Goal: Communication & Community: Share content

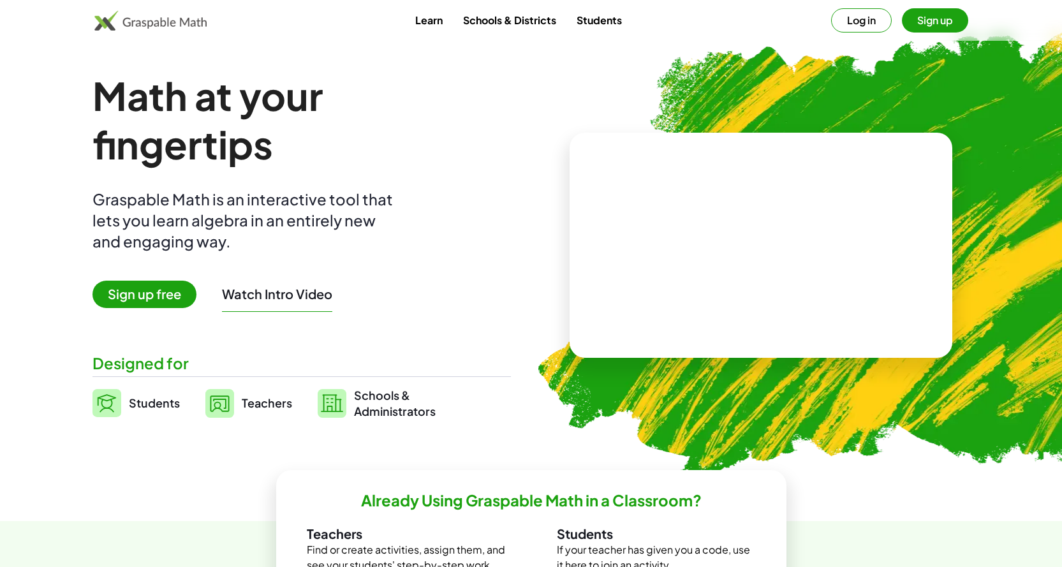
click at [861, 14] on button "Log in" at bounding box center [861, 20] width 61 height 24
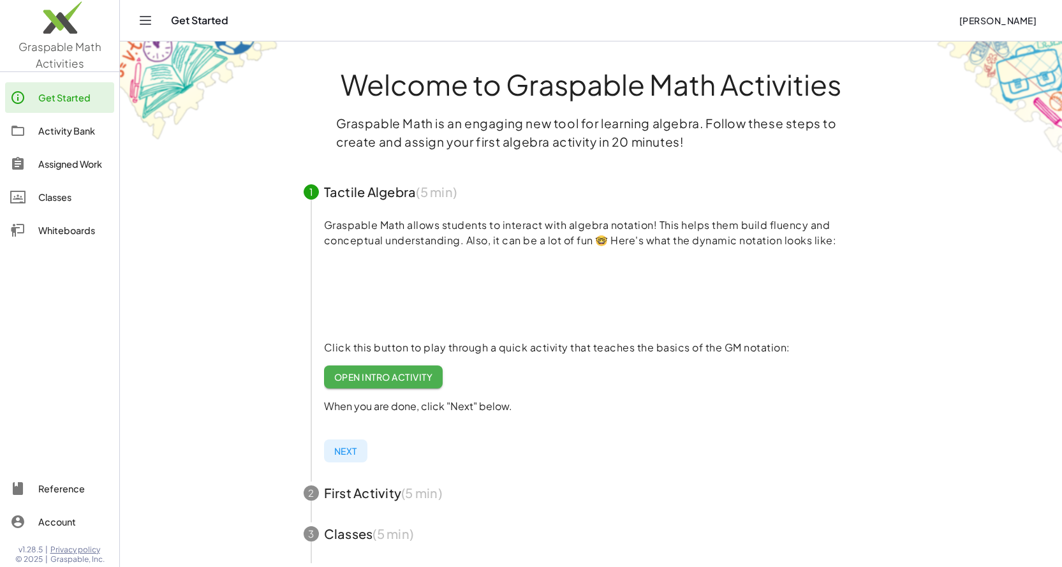
click at [71, 231] on div "Whiteboards" at bounding box center [73, 230] width 71 height 15
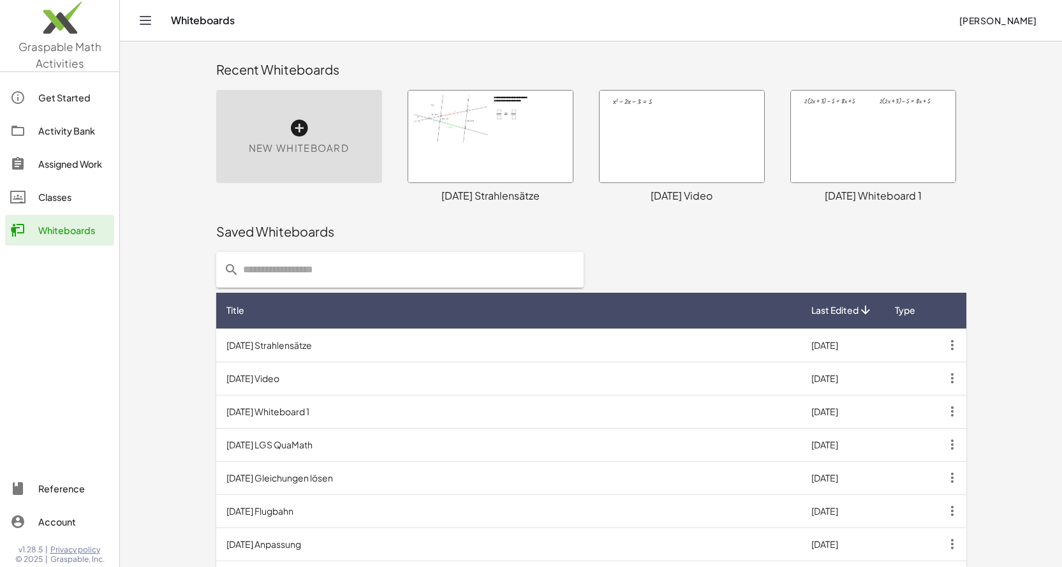
click at [318, 414] on td "[DATE] Whiteboard 1" at bounding box center [508, 411] width 585 height 33
click at [291, 379] on td "[DATE] Video" at bounding box center [508, 378] width 585 height 33
click at [949, 377] on icon "button" at bounding box center [952, 378] width 23 height 23
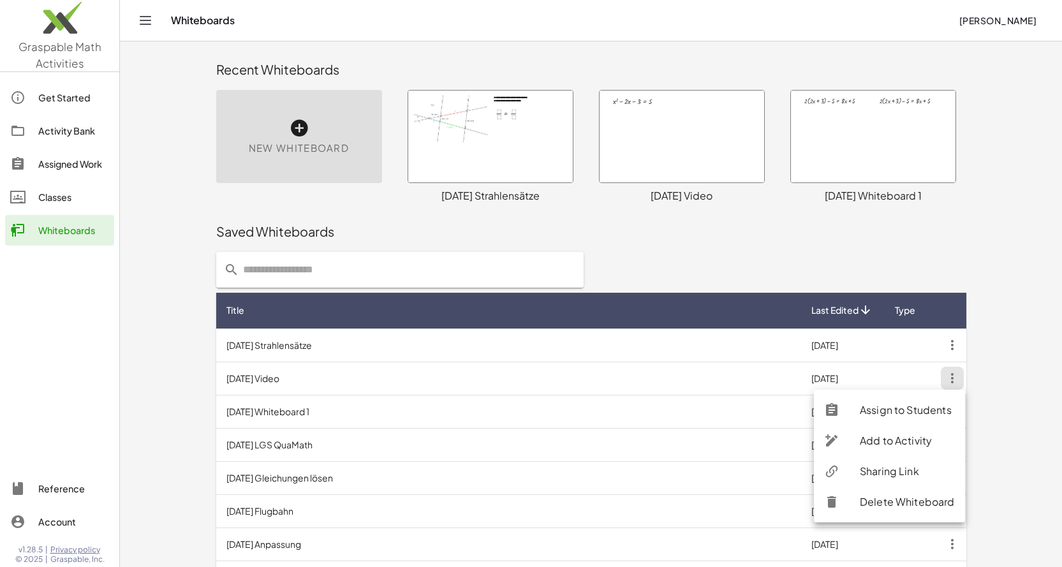
click at [878, 474] on div "Sharing Link" at bounding box center [907, 471] width 95 height 15
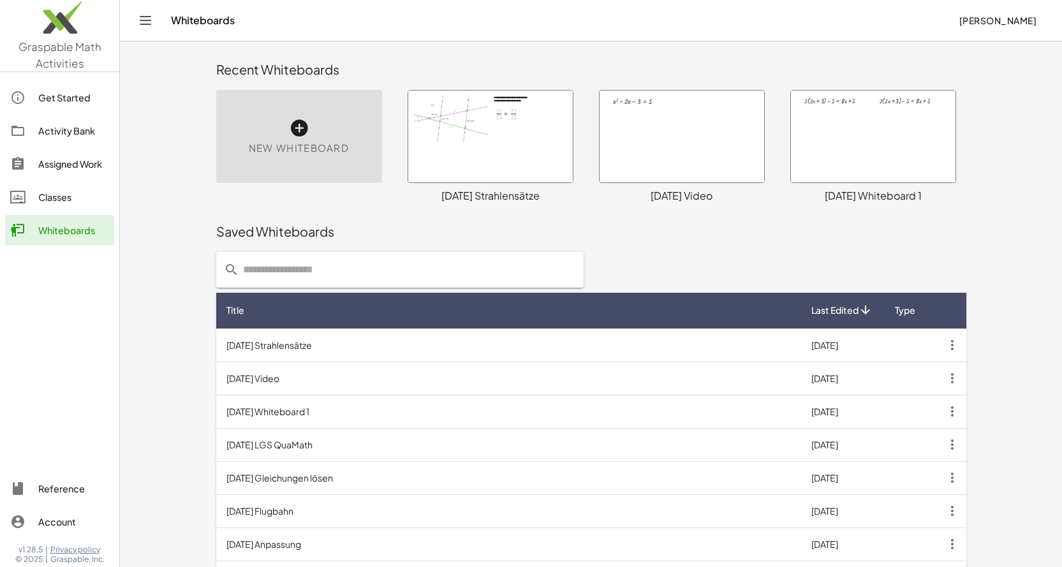
click at [878, 133] on div at bounding box center [873, 137] width 165 height 92
click at [948, 410] on icon "button" at bounding box center [952, 411] width 23 height 23
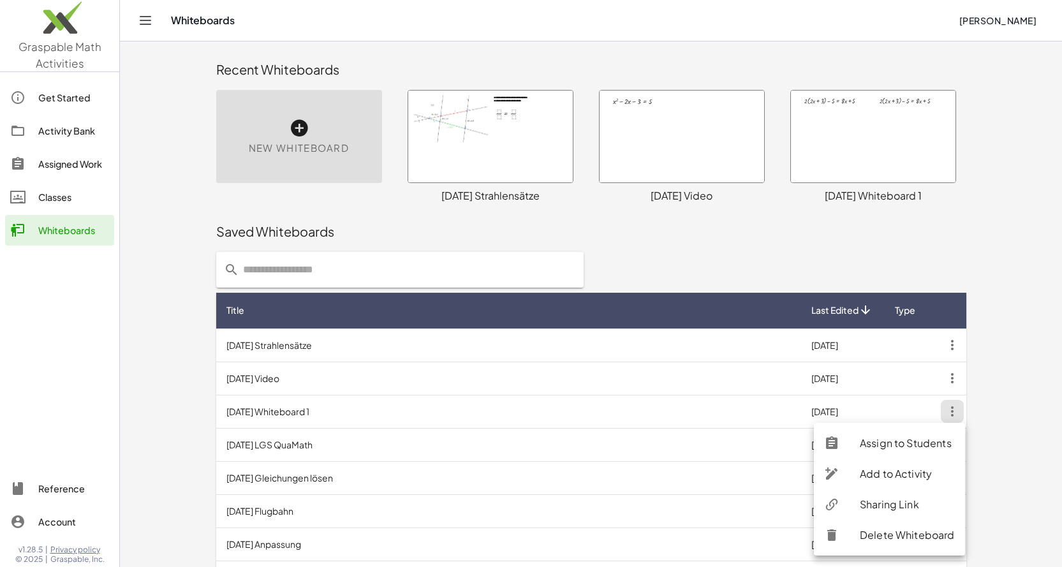
click at [899, 503] on div "Sharing Link" at bounding box center [907, 504] width 95 height 15
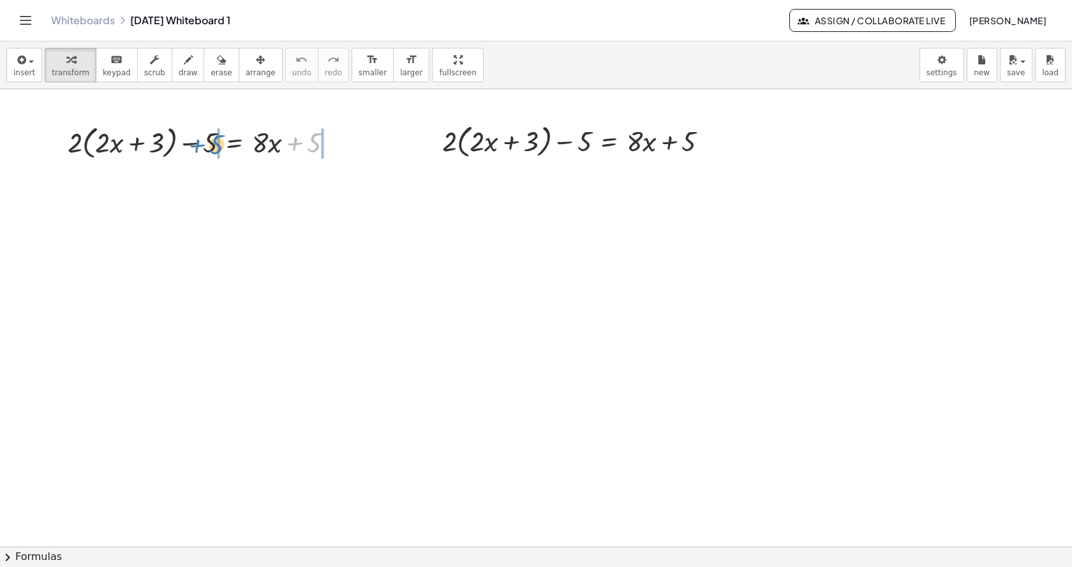
drag, startPoint x: 313, startPoint y: 149, endPoint x: 215, endPoint y: 151, distance: 97.6
click at [215, 151] on div at bounding box center [205, 141] width 288 height 41
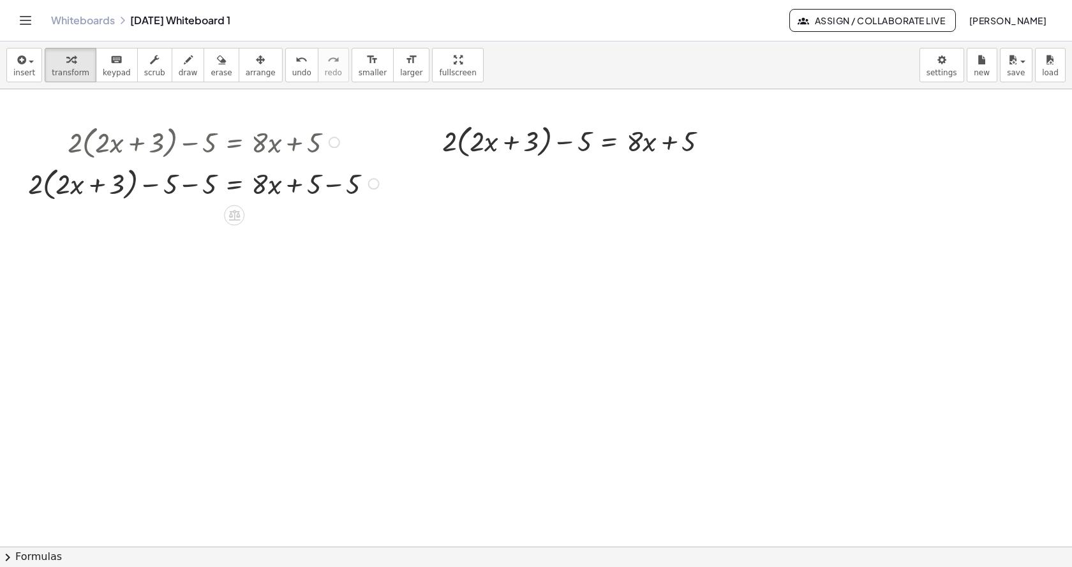
click at [194, 185] on div at bounding box center [205, 182] width 367 height 41
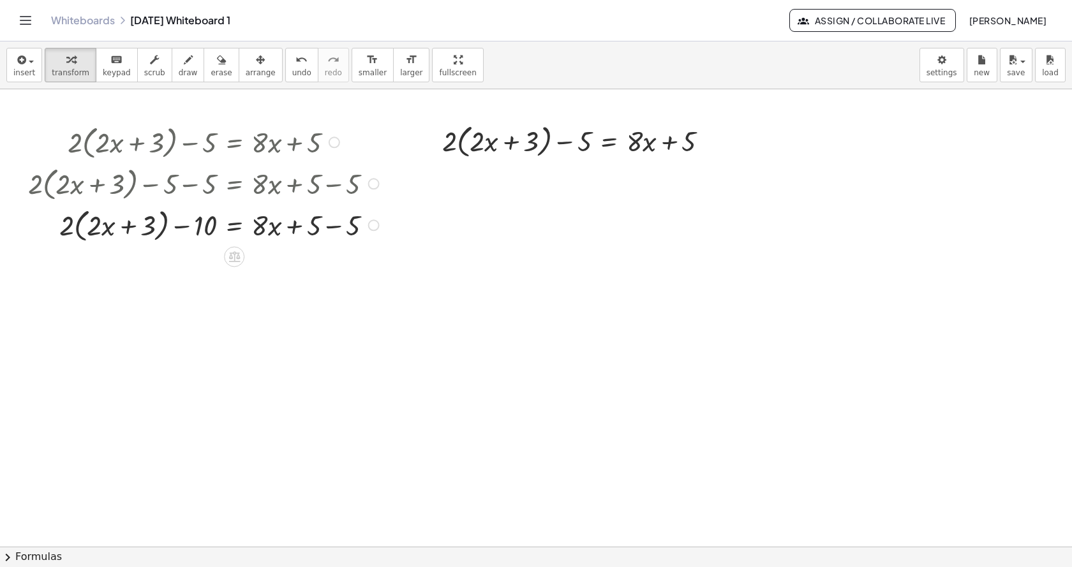
click at [332, 224] on div at bounding box center [205, 223] width 367 height 41
drag, startPoint x: 69, startPoint y: 232, endPoint x: 91, endPoint y: 232, distance: 21.7
click at [91, 232] on div at bounding box center [205, 223] width 367 height 41
drag, startPoint x: 114, startPoint y: 274, endPoint x: 269, endPoint y: 276, distance: 155.0
click at [269, 276] on div at bounding box center [203, 264] width 363 height 38
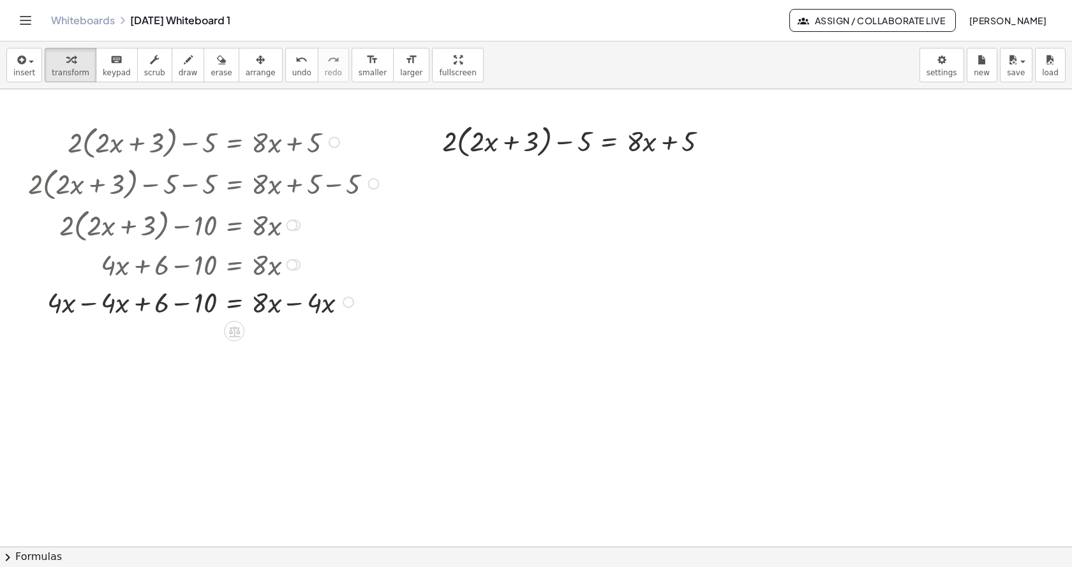
click at [92, 303] on div at bounding box center [205, 302] width 367 height 38
click at [293, 307] on div at bounding box center [171, 302] width 436 height 38
click at [295, 343] on div at bounding box center [205, 339] width 367 height 38
click at [183, 378] on div at bounding box center [205, 376] width 367 height 38
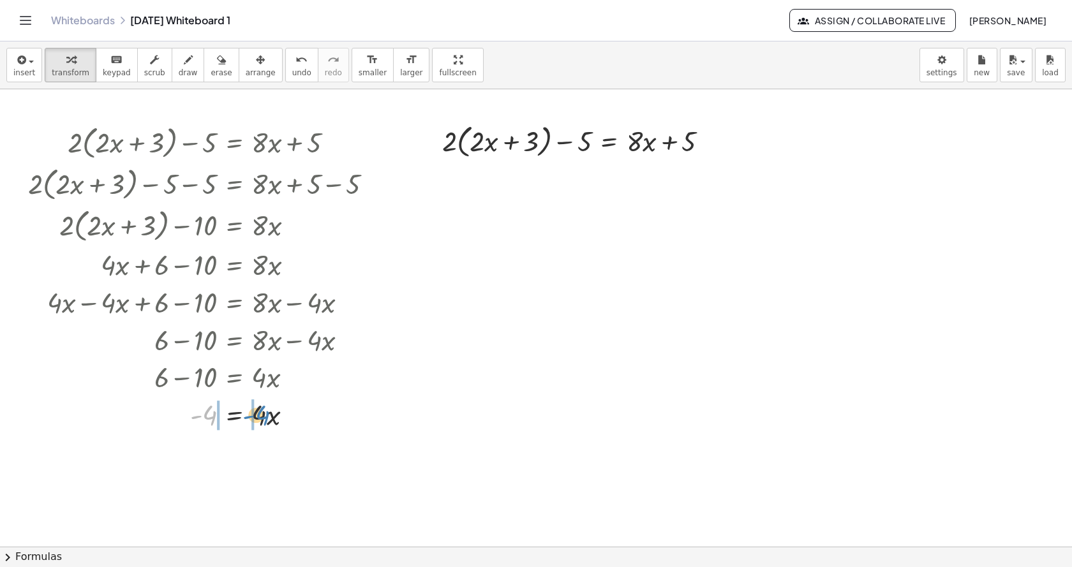
drag, startPoint x: 210, startPoint y: 414, endPoint x: 263, endPoint y: 414, distance: 52.9
click at [263, 414] on div at bounding box center [205, 414] width 367 height 38
click at [192, 453] on div at bounding box center [205, 451] width 367 height 38
click at [279, 490] on div at bounding box center [205, 488] width 367 height 38
drag, startPoint x: 301, startPoint y: 490, endPoint x: 262, endPoint y: 489, distance: 39.5
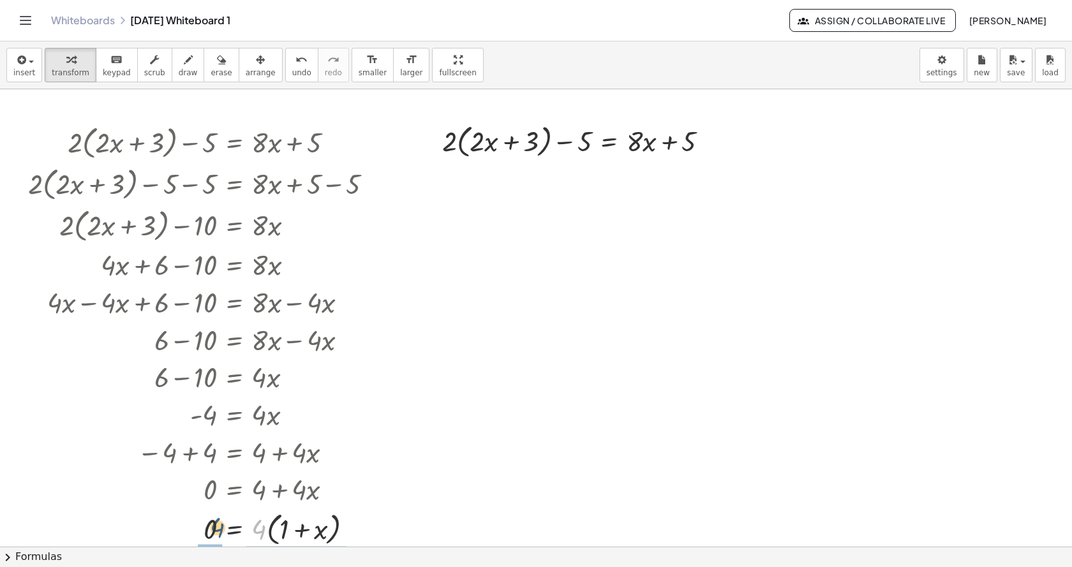
drag, startPoint x: 261, startPoint y: 531, endPoint x: 218, endPoint y: 529, distance: 42.8
click at [218, 529] on div at bounding box center [205, 527] width 367 height 41
drag, startPoint x: 262, startPoint y: 518, endPoint x: 283, endPoint y: 545, distance: 34.5
click at [283, 545] on div at bounding box center [205, 527] width 367 height 57
click at [209, 529] on div at bounding box center [205, 528] width 367 height 55
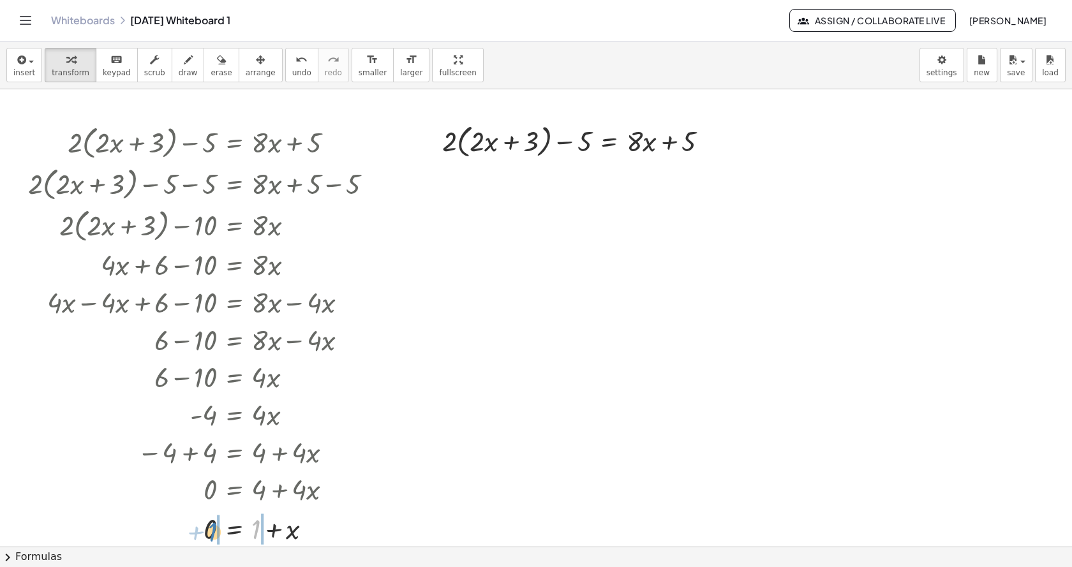
drag, startPoint x: 258, startPoint y: 531, endPoint x: 214, endPoint y: 534, distance: 44.1
click at [214, 534] on div at bounding box center [205, 528] width 367 height 38
click at [274, 530] on div at bounding box center [205, 528] width 367 height 38
drag, startPoint x: 260, startPoint y: 533, endPoint x: 492, endPoint y: 151, distance: 446.7
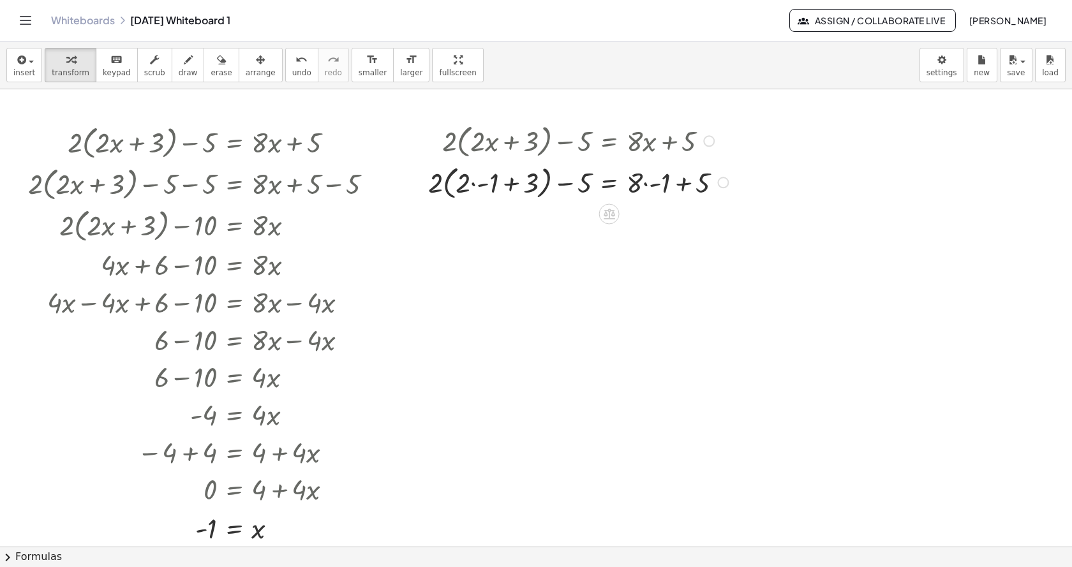
click at [474, 185] on div at bounding box center [580, 181] width 317 height 41
click at [513, 222] on div at bounding box center [580, 222] width 317 height 41
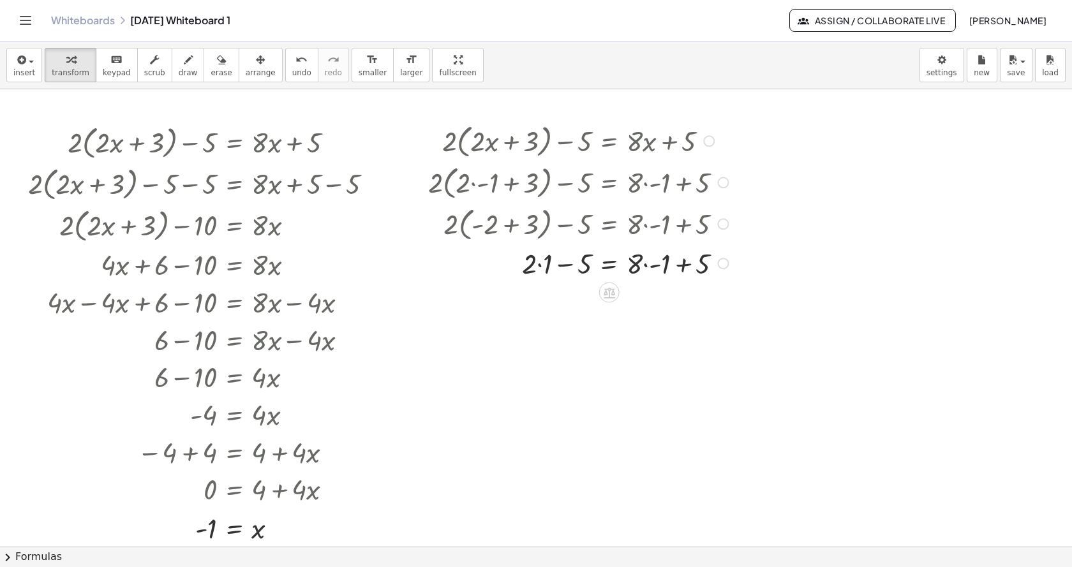
click at [645, 263] on div at bounding box center [580, 263] width 317 height 38
click at [667, 268] on div at bounding box center [588, 263] width 332 height 38
click at [664, 298] on div at bounding box center [580, 300] width 317 height 38
click at [534, 337] on div at bounding box center [580, 338] width 317 height 38
click at [543, 341] on div at bounding box center [580, 338] width 317 height 38
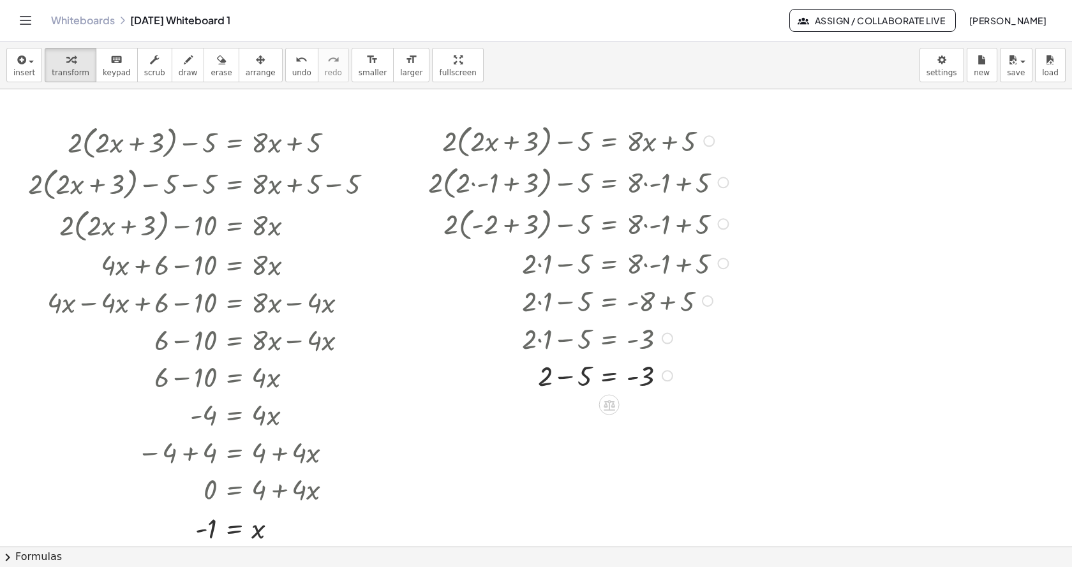
click at [557, 342] on div at bounding box center [572, 338] width 332 height 38
click at [559, 378] on div at bounding box center [580, 375] width 317 height 38
click at [815, 23] on span "Assign / Collaborate Live" at bounding box center [872, 20] width 145 height 11
